Goal: Transaction & Acquisition: Purchase product/service

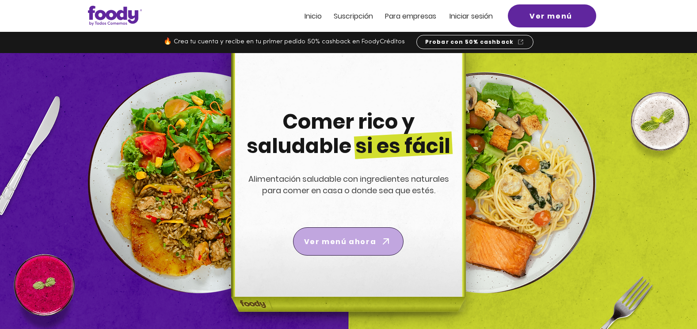
click at [345, 243] on span "Ver menú ahora" at bounding box center [340, 241] width 72 height 11
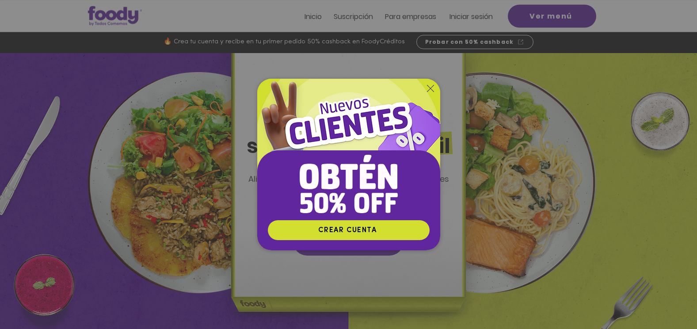
click at [428, 88] on icon "Volver al sitio" at bounding box center [430, 88] width 7 height 7
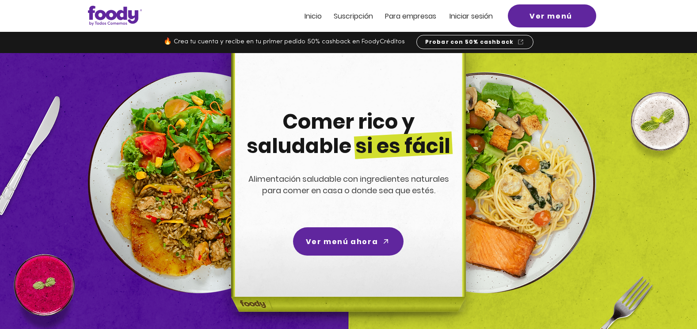
click at [314, 13] on span "Inicio" at bounding box center [312, 16] width 17 height 10
click at [469, 18] on span "Iniciar sesión" at bounding box center [470, 16] width 43 height 10
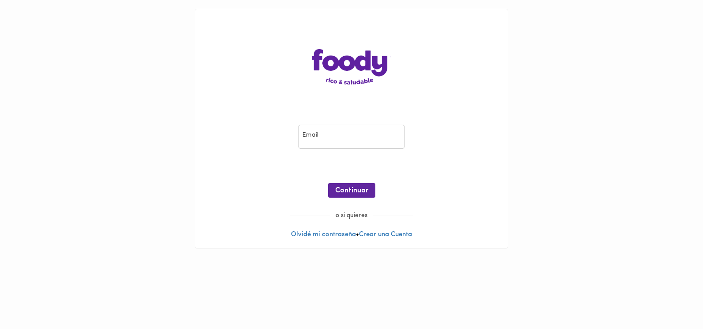
click at [343, 130] on input "email" at bounding box center [352, 137] width 106 height 24
type input "[EMAIL_ADDRESS][DOMAIN_NAME]"
click at [344, 193] on span "Continuar" at bounding box center [351, 190] width 33 height 8
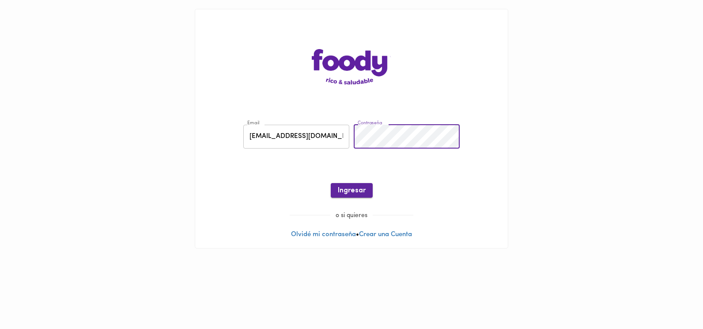
click at [354, 193] on span "Ingresar" at bounding box center [352, 190] width 28 height 8
click at [348, 193] on span "Ingresar" at bounding box center [352, 190] width 28 height 8
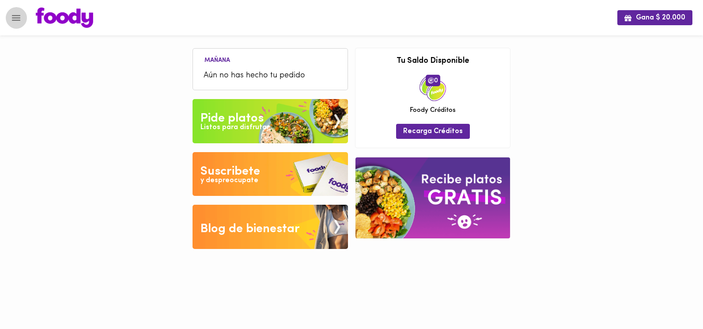
click at [18, 18] on icon "Menu" at bounding box center [16, 18] width 8 height 6
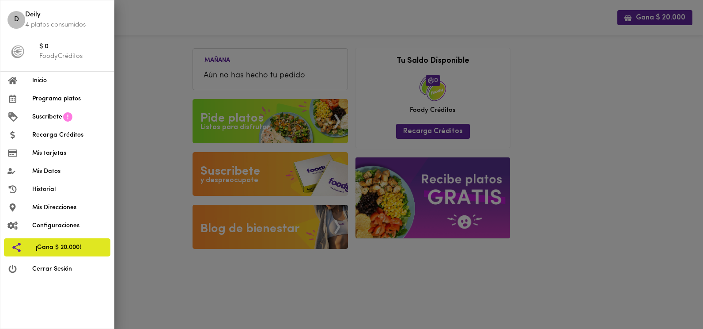
click at [197, 118] on div at bounding box center [351, 164] width 703 height 329
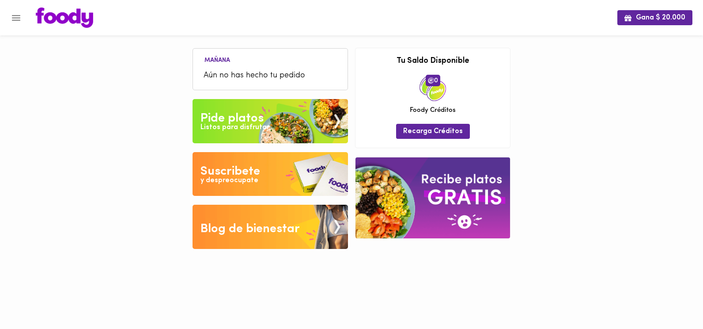
click at [243, 129] on div "Listos para disfrutar" at bounding box center [235, 127] width 69 height 10
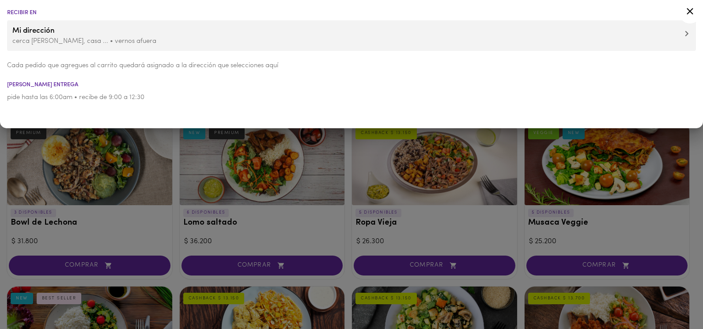
click at [690, 9] on icon at bounding box center [690, 11] width 11 height 11
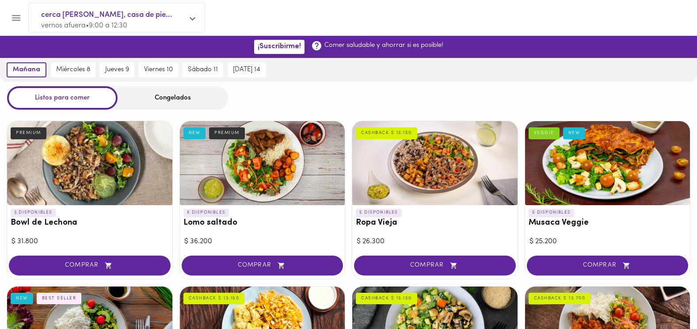
click at [18, 20] on icon "Menu" at bounding box center [16, 18] width 8 height 6
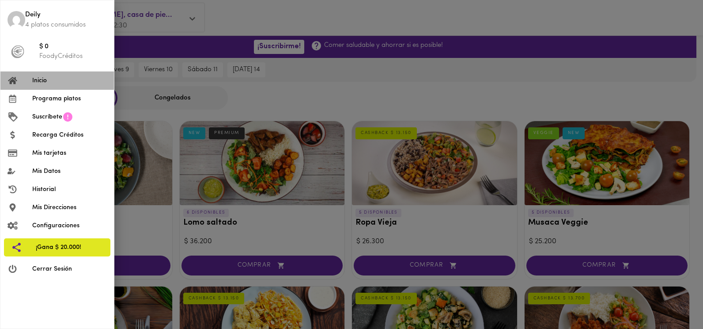
click at [46, 87] on li "Inicio" at bounding box center [57, 81] width 114 height 18
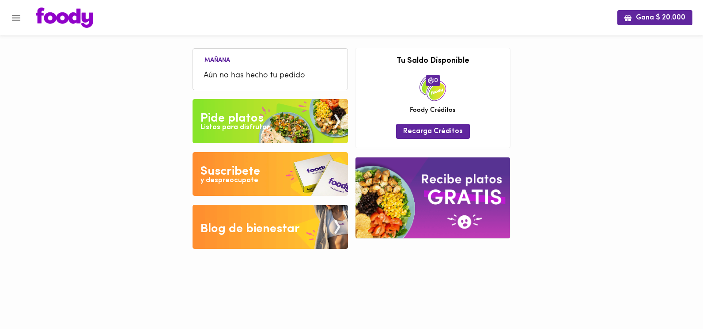
click at [46, 87] on div "Gana $ 20.000 Mañana Aún no has hecho tu pedido Tu pago contraentrega por $- es…" at bounding box center [351, 131] width 703 height 262
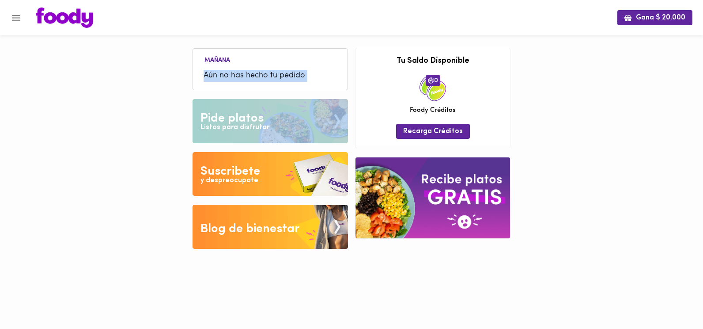
drag, startPoint x: 46, startPoint y: 87, endPoint x: 133, endPoint y: 114, distance: 91.8
click at [133, 114] on div "Gana $ 20.000 Mañana Aún no has hecho tu pedido Tu pago contraentrega por $- es…" at bounding box center [351, 131] width 703 height 262
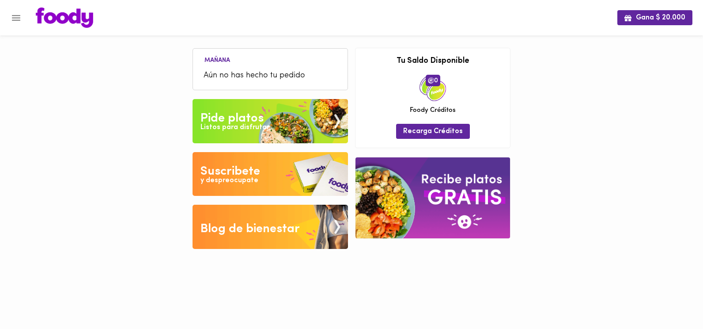
click at [258, 171] on div "Suscribete" at bounding box center [231, 172] width 60 height 18
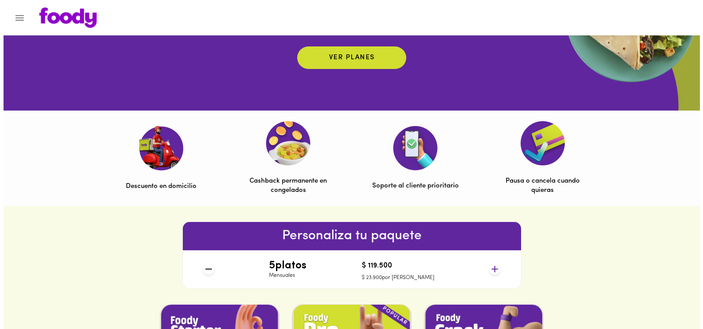
scroll to position [17, 0]
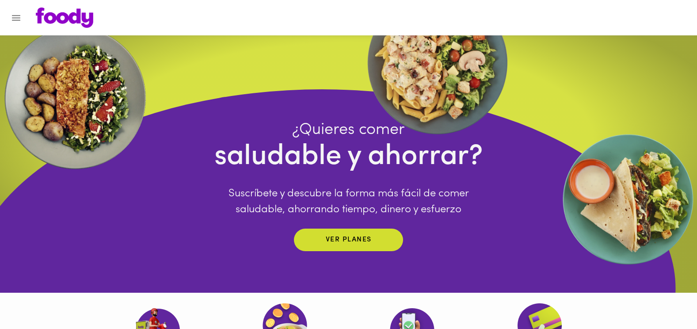
click at [16, 19] on icon "Menu" at bounding box center [16, 17] width 11 height 11
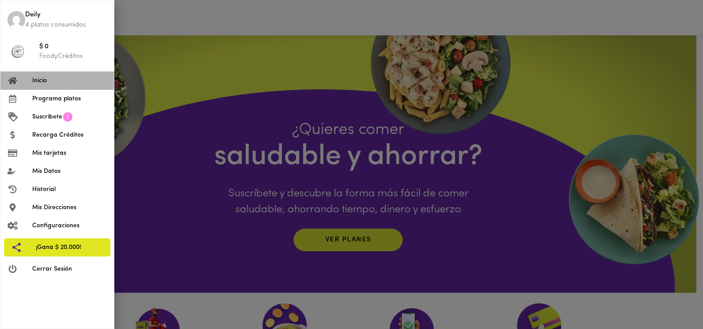
click at [36, 76] on span "Inicio" at bounding box center [69, 80] width 75 height 9
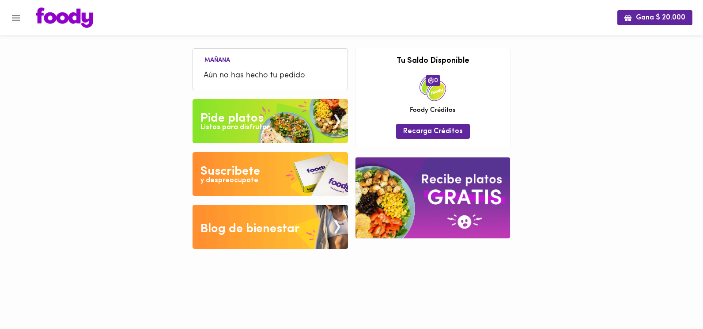
click at [253, 123] on div "Listos para disfrutar" at bounding box center [235, 127] width 69 height 10
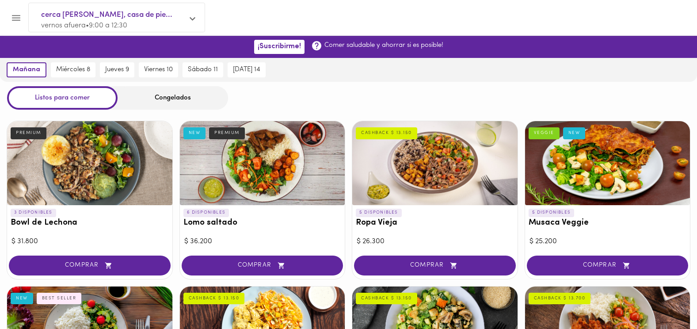
click at [378, 49] on p "Comer saludable y ahorrar si es posible!" at bounding box center [383, 45] width 119 height 9
click at [182, 102] on div "Congelados" at bounding box center [173, 97] width 110 height 23
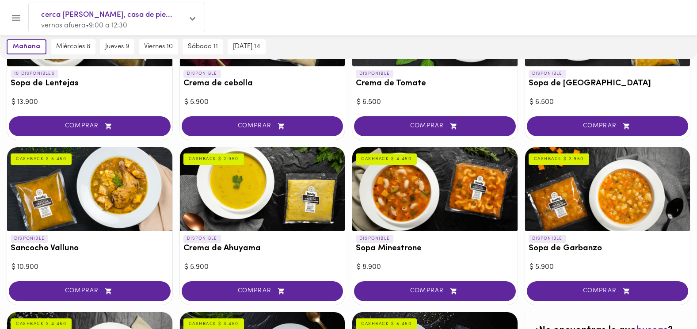
scroll to position [339, 0]
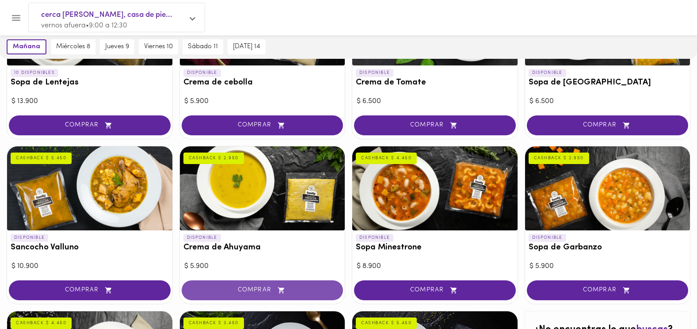
click at [290, 290] on span "COMPRAR" at bounding box center [263, 290] width 140 height 8
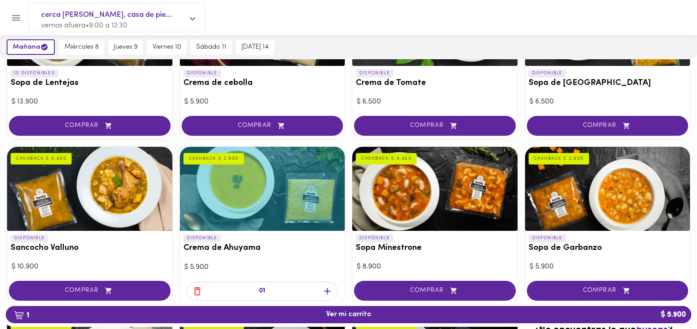
scroll to position [340, 0]
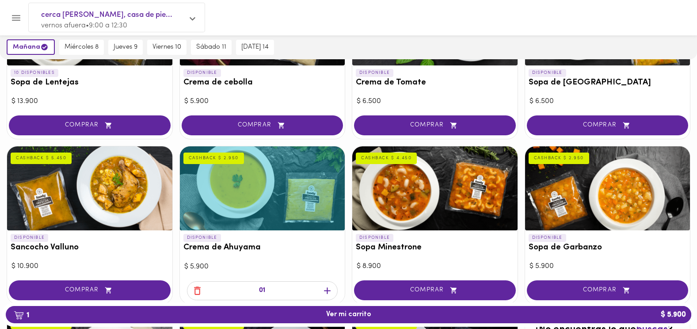
click at [327, 287] on icon "button" at bounding box center [327, 290] width 7 height 7
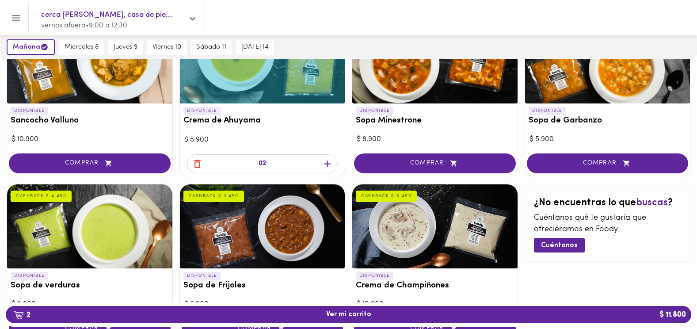
scroll to position [531, 0]
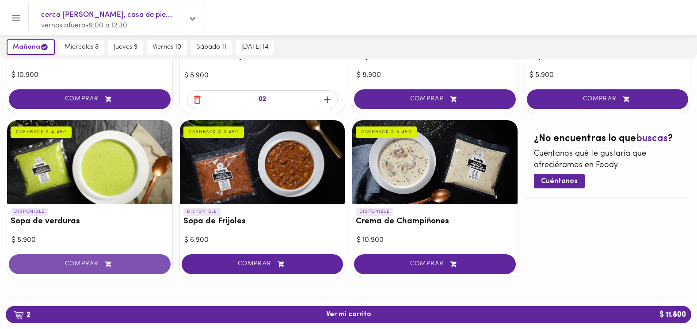
click at [59, 264] on span "COMPRAR" at bounding box center [90, 264] width 140 height 8
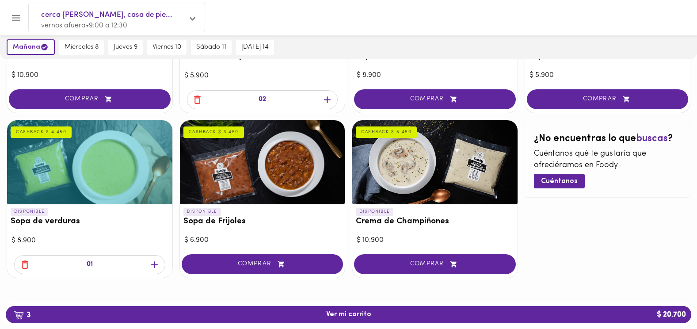
click at [153, 263] on icon "button" at bounding box center [154, 264] width 11 height 11
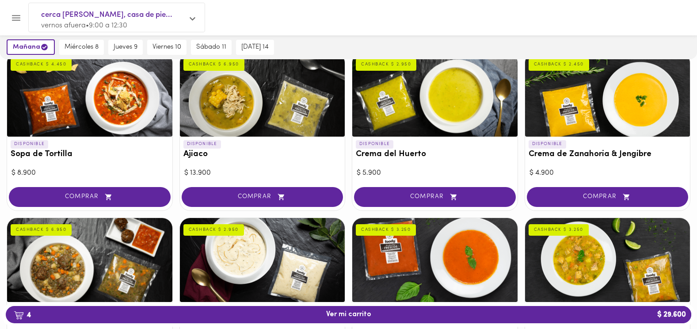
scroll to position [0, 0]
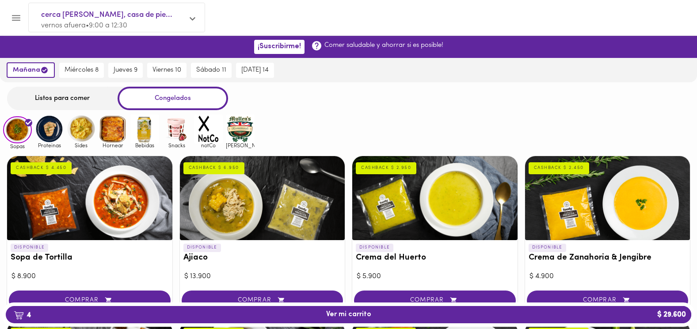
click at [55, 129] on img at bounding box center [49, 128] width 29 height 29
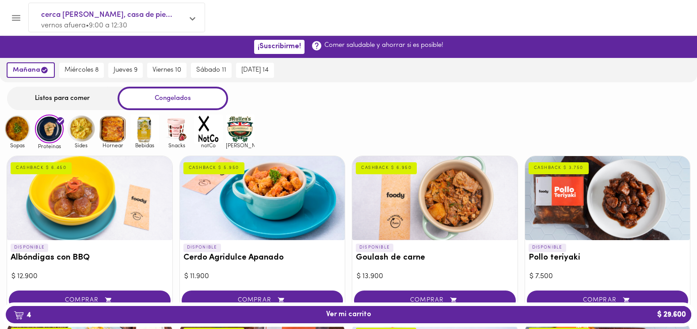
click at [575, 138] on div "Sopas Proteinas Sides Hornear Bebidas Snacks notCo mullens" at bounding box center [348, 131] width 697 height 34
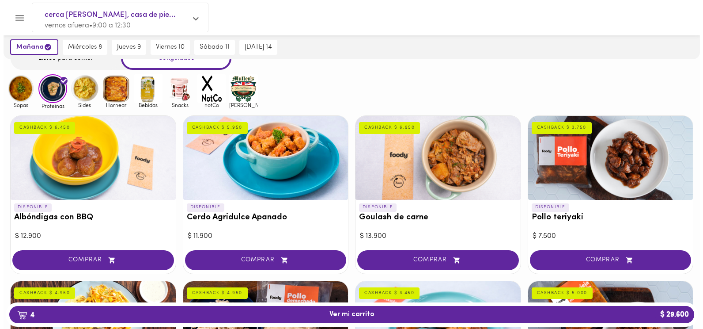
scroll to position [38, 0]
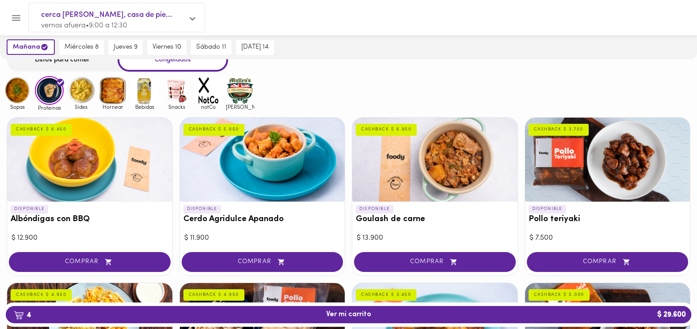
click at [443, 156] on div at bounding box center [434, 160] width 165 height 84
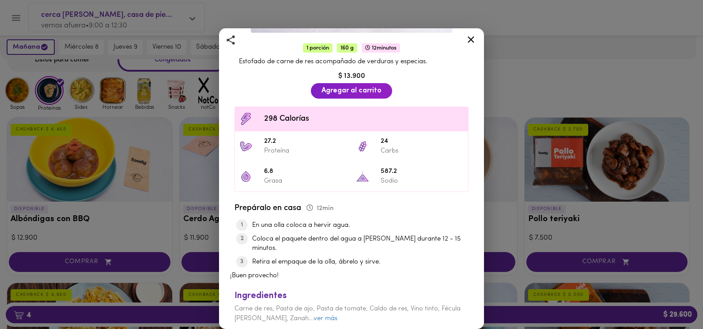
scroll to position [175, 0]
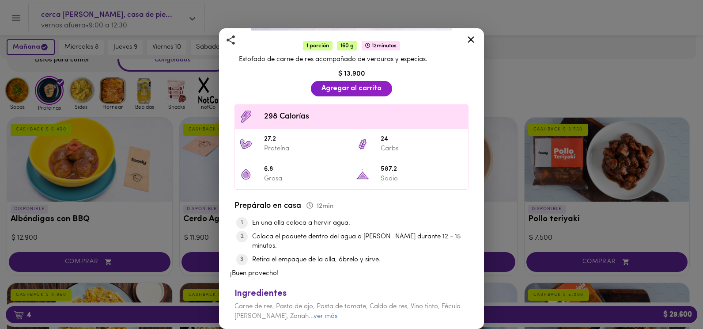
click at [572, 72] on div "Goulash de carne En cocción lenta CASHBACK $ 6.950 1 porción 160 g 12 minutos E…" at bounding box center [351, 164] width 703 height 329
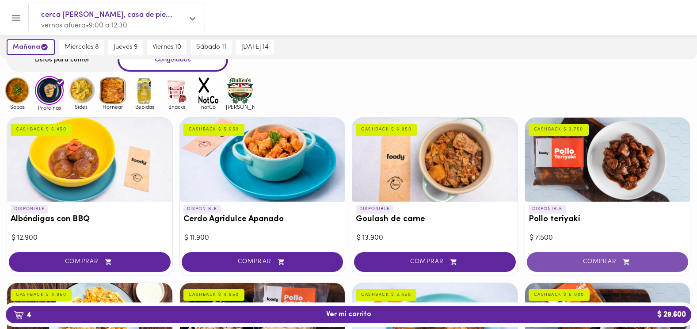
click at [620, 260] on span "COMPRAR" at bounding box center [608, 262] width 140 height 8
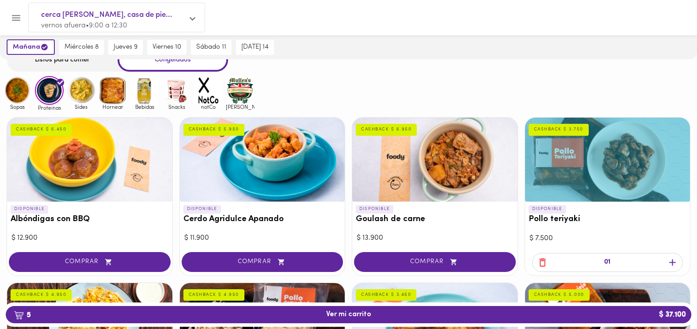
click at [673, 259] on icon "button" at bounding box center [672, 262] width 11 height 11
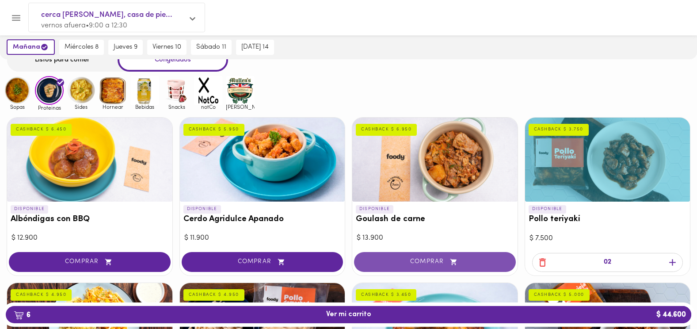
click at [439, 260] on span "COMPRAR" at bounding box center [435, 262] width 140 height 8
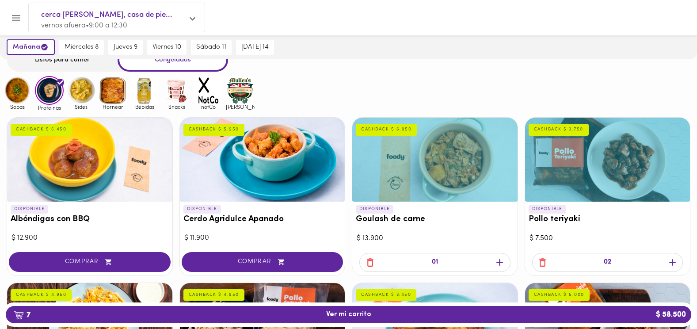
click at [499, 259] on icon "button" at bounding box center [499, 262] width 11 height 11
click at [79, 99] on img at bounding box center [81, 90] width 29 height 29
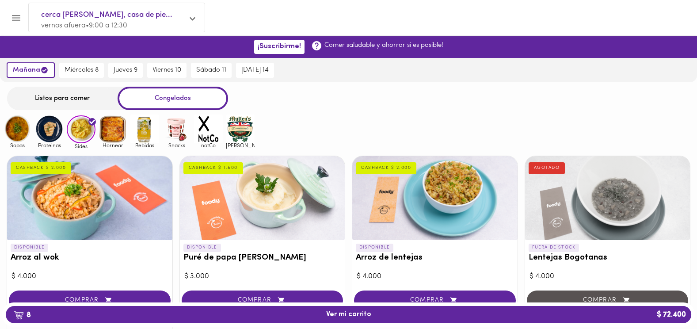
click at [115, 129] on img at bounding box center [113, 128] width 29 height 29
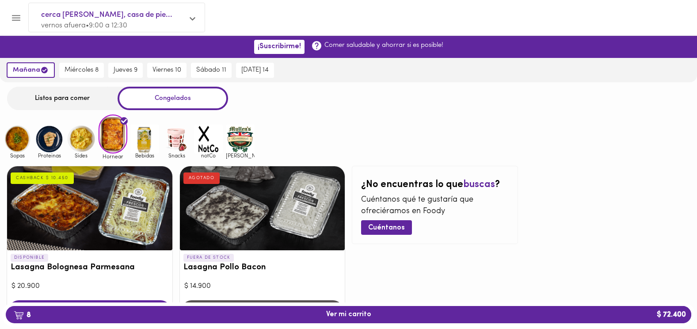
click at [147, 137] on img at bounding box center [144, 139] width 29 height 29
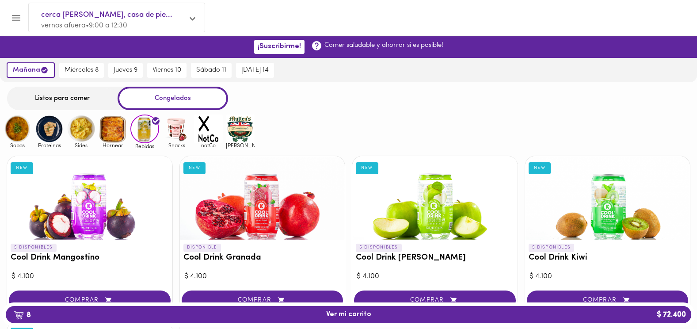
click at [178, 133] on img at bounding box center [176, 128] width 29 height 29
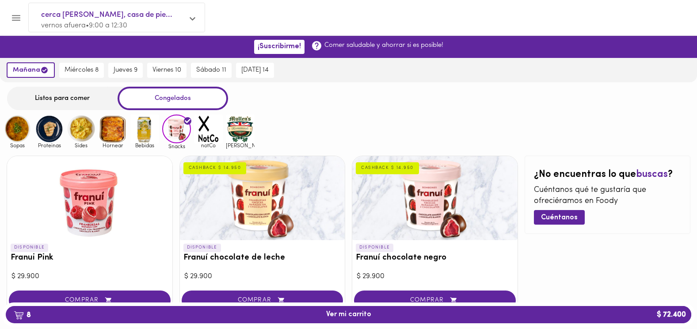
click at [207, 131] on img at bounding box center [208, 128] width 29 height 29
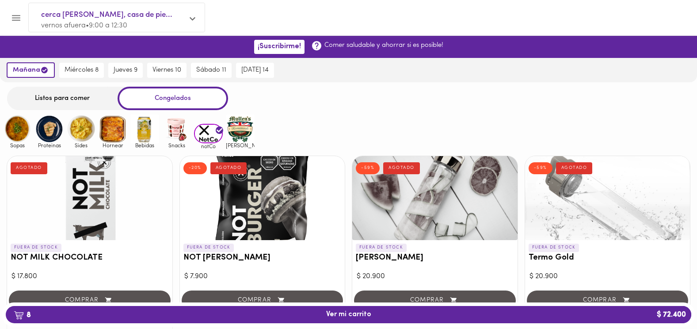
click at [240, 129] on img at bounding box center [240, 128] width 29 height 29
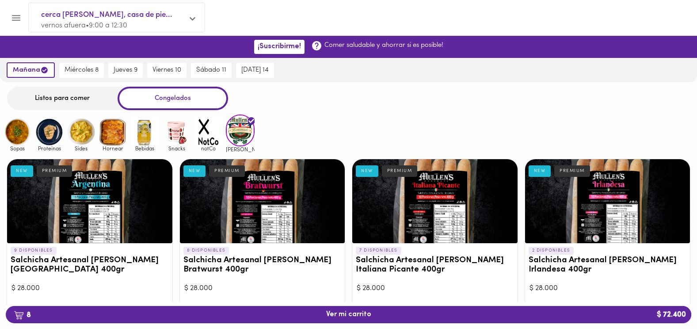
click at [51, 135] on img at bounding box center [49, 132] width 29 height 29
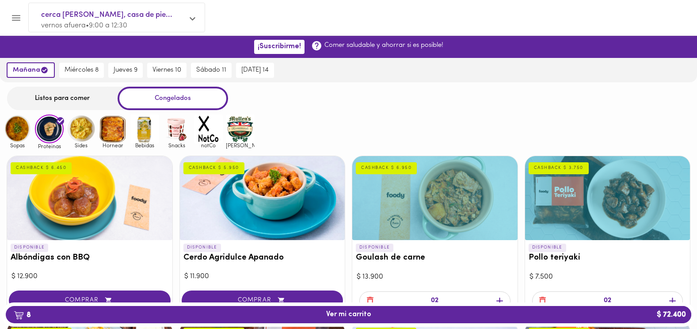
click at [15, 137] on img at bounding box center [17, 128] width 29 height 29
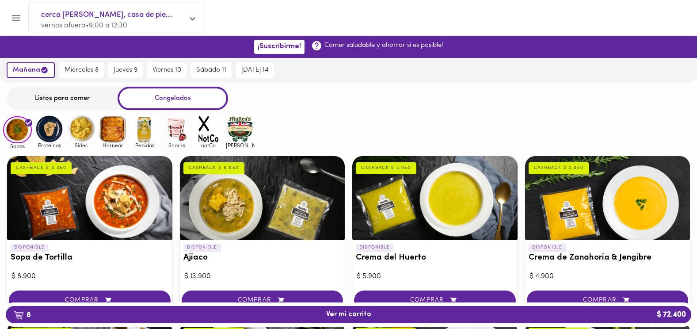
click at [51, 124] on img at bounding box center [49, 128] width 29 height 29
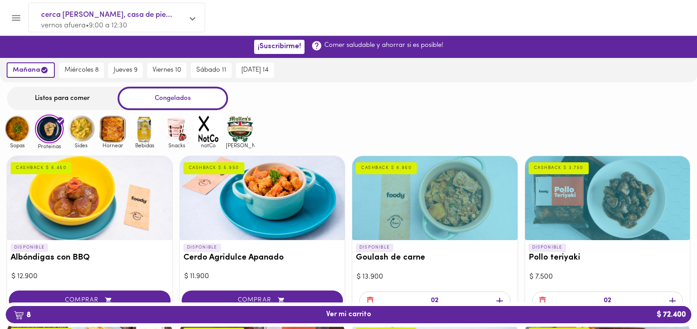
click at [84, 129] on img at bounding box center [81, 128] width 29 height 29
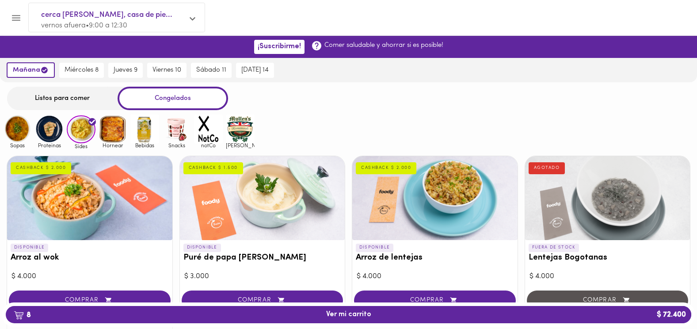
click at [67, 202] on div at bounding box center [89, 198] width 165 height 84
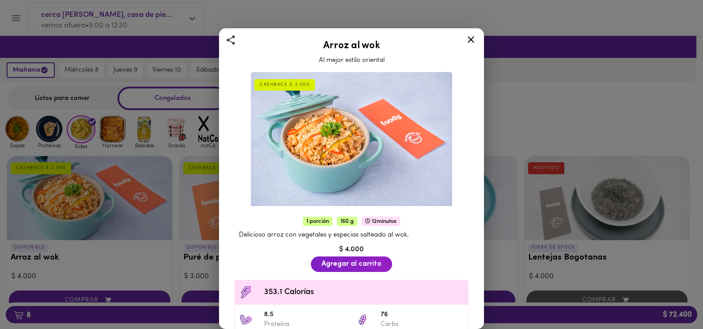
click at [337, 145] on img at bounding box center [351, 139] width 201 height 134
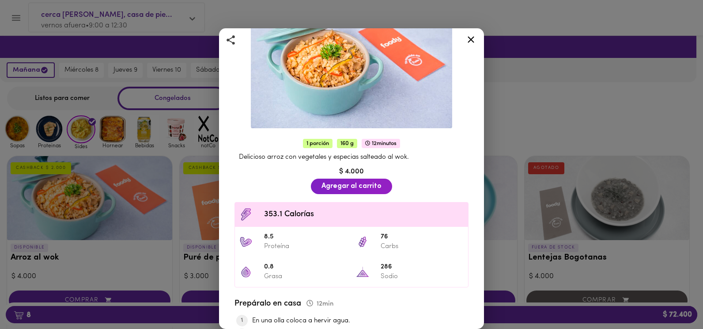
scroll to position [12, 0]
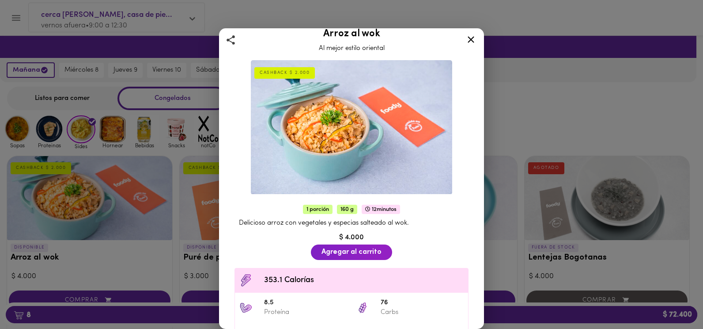
click at [473, 39] on icon at bounding box center [471, 39] width 11 height 11
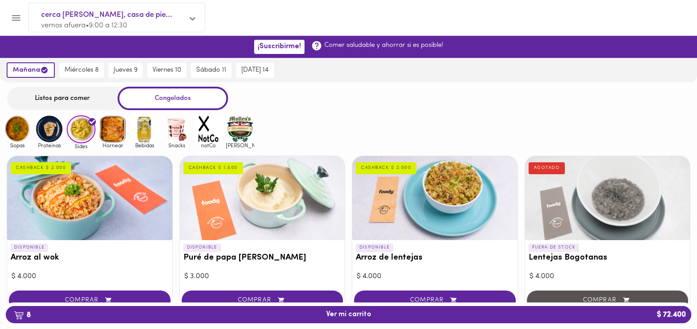
click at [82, 98] on div "Listos para comer" at bounding box center [62, 98] width 110 height 23
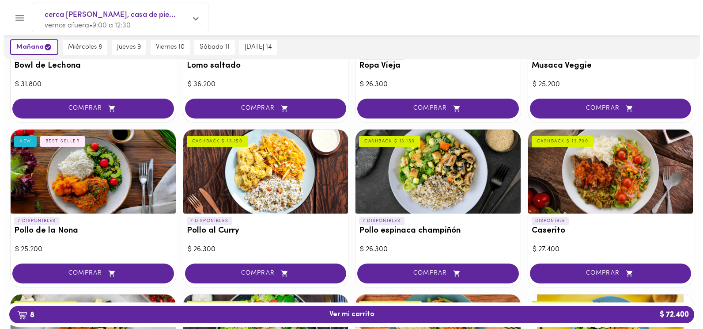
scroll to position [161, 0]
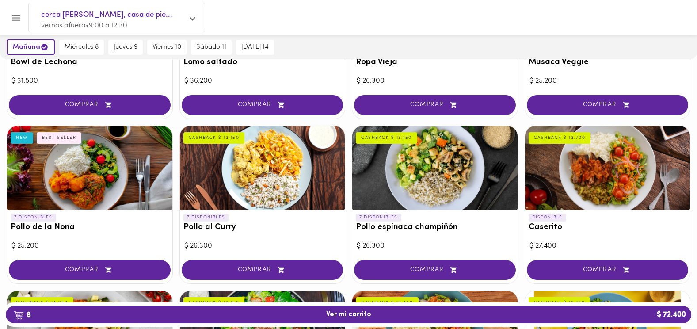
click at [606, 175] on div at bounding box center [607, 168] width 165 height 84
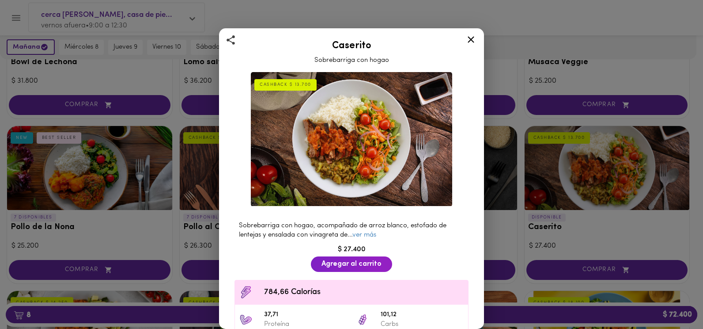
click at [470, 38] on icon at bounding box center [471, 39] width 11 height 11
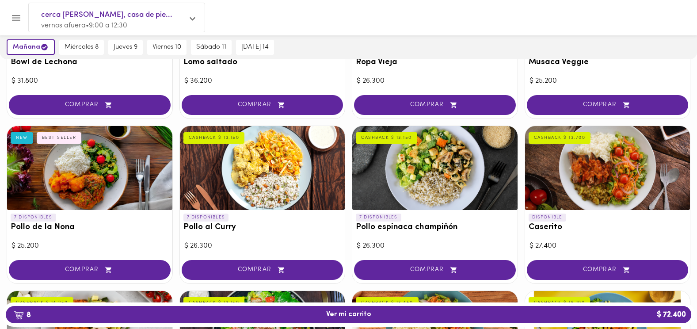
click at [446, 164] on div at bounding box center [434, 168] width 165 height 84
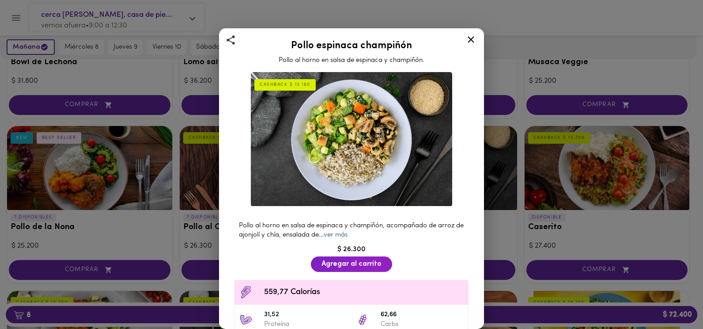
click at [348, 231] on link "ver más" at bounding box center [336, 234] width 24 height 7
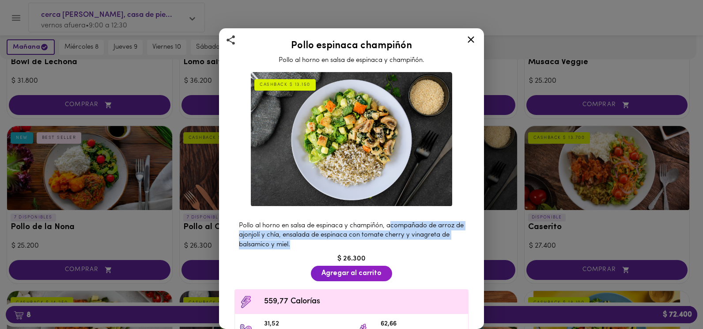
drag, startPoint x: 394, startPoint y: 221, endPoint x: 449, endPoint y: 243, distance: 59.6
click at [449, 243] on div "Pollo al horno en salsa de espinaca y champiñón, acompañado de arroz de ajonjol…" at bounding box center [351, 234] width 243 height 37
click at [471, 42] on icon at bounding box center [471, 39] width 11 height 11
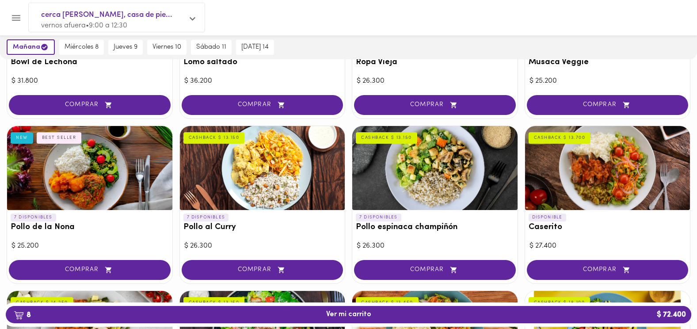
click at [273, 156] on div at bounding box center [262, 168] width 165 height 84
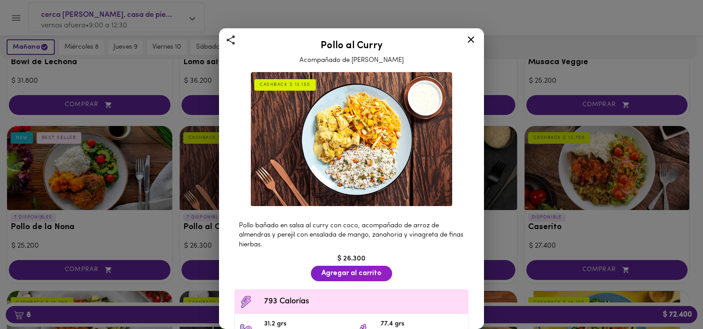
click at [550, 26] on div "Pollo al Curry Acompañado de Arroz Pilaf CASHBACK $ 13.150 Pollo bañado en sals…" at bounding box center [351, 164] width 703 height 329
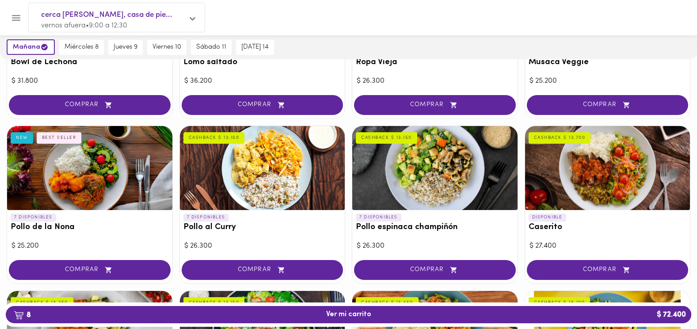
click at [111, 165] on div at bounding box center [89, 168] width 165 height 84
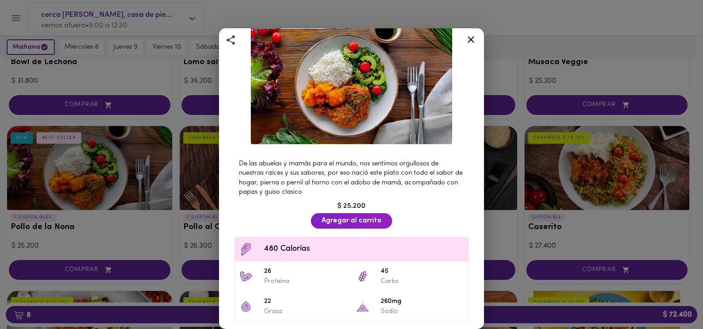
scroll to position [65, 0]
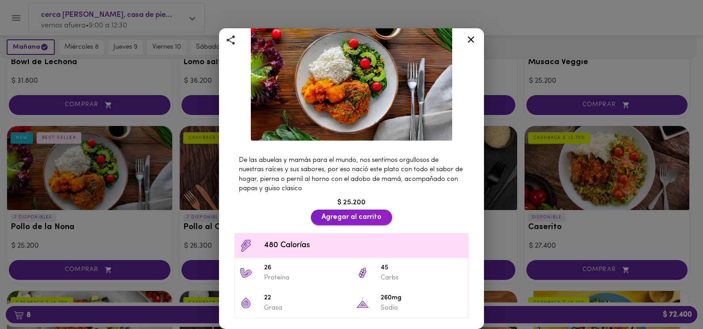
click at [362, 215] on span "Agregar al carrito" at bounding box center [352, 217] width 60 height 8
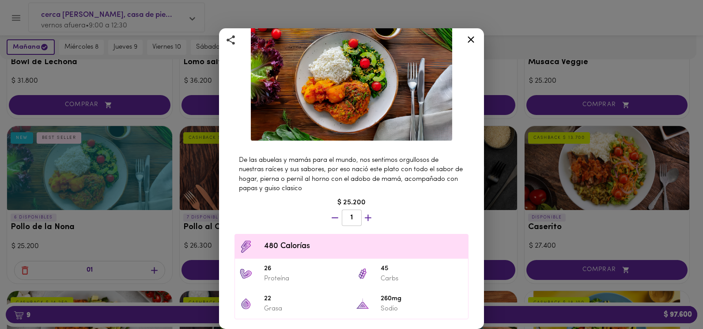
click at [365, 216] on icon "button" at bounding box center [368, 218] width 7 height 7
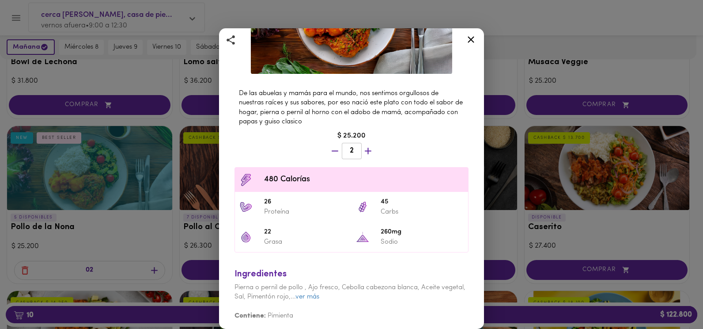
click at [472, 41] on icon at bounding box center [471, 39] width 7 height 7
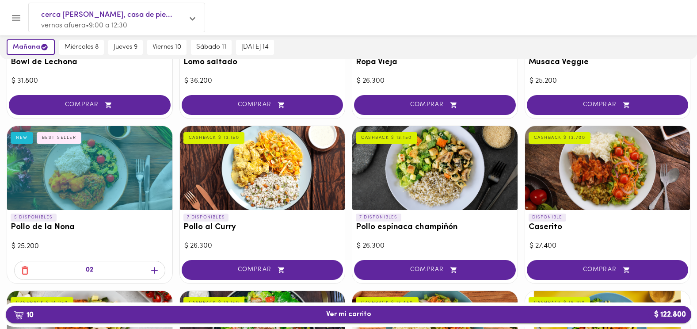
click at [352, 310] on span "10 Ver mi carrito $ 122.800" at bounding box center [348, 314] width 45 height 8
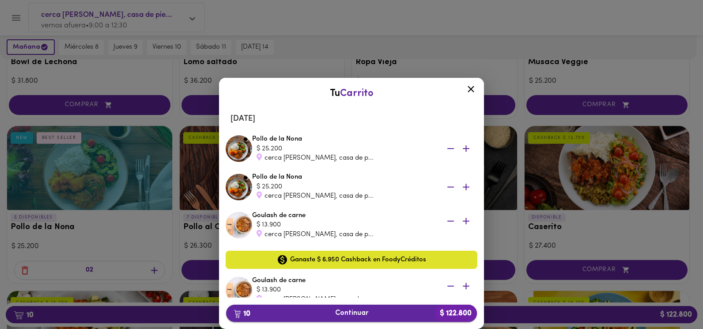
click at [362, 311] on span "10 Continuar $ 122.800" at bounding box center [351, 313] width 237 height 8
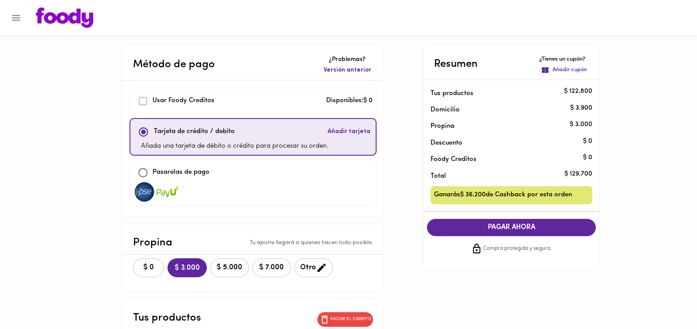
click at [152, 172] on input "checkbox" at bounding box center [142, 172] width 19 height 19
checkbox input "true"
checkbox input "false"
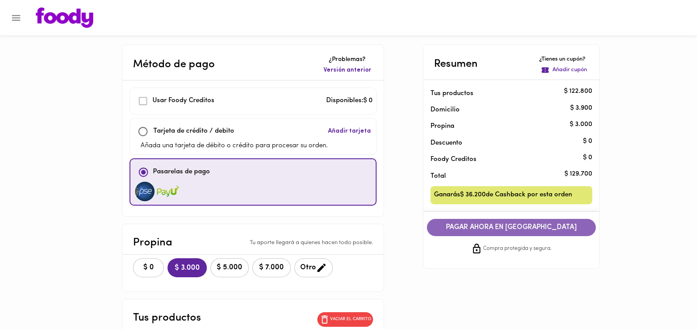
click at [525, 228] on span "PAGAR AHORA EN PASARELA" at bounding box center [511, 227] width 151 height 8
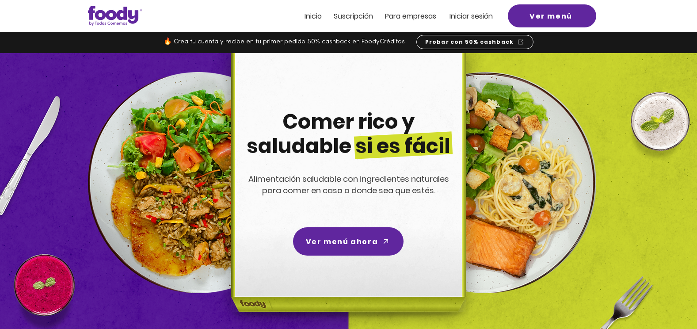
click at [471, 15] on span "Iniciar sesión" at bounding box center [470, 16] width 43 height 10
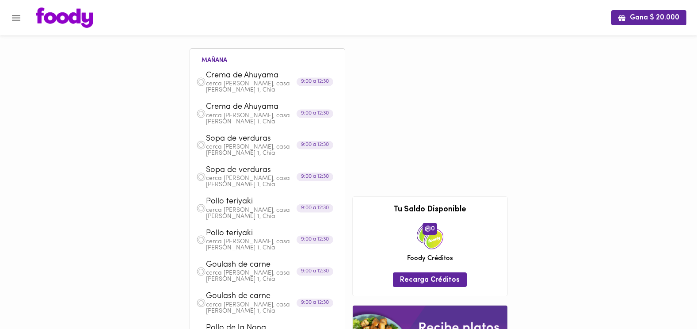
click at [90, 170] on div "Gana $ 20.000 [DATE] Crema de [GEOGRAPHIC_DATA] cerca [PERSON_NAME], casa [PERS…" at bounding box center [348, 279] width 697 height 558
